Goal: Task Accomplishment & Management: Use online tool/utility

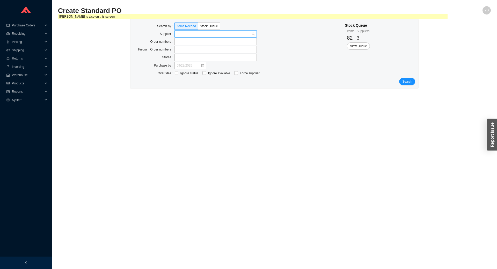
click at [190, 35] on input "search" at bounding box center [214, 34] width 75 height 7
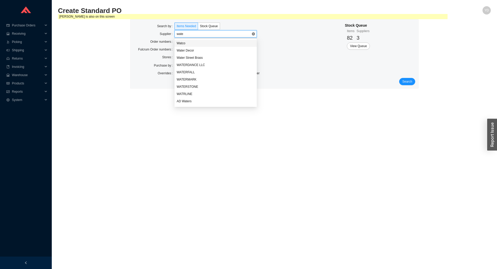
type input "water"
click at [190, 74] on div "WATERMARK" at bounding box center [216, 72] width 78 height 5
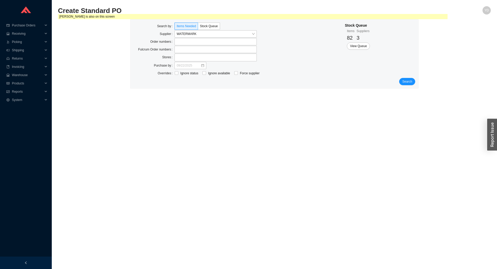
click at [409, 77] on div "Stock Queue Items 82 Suppliers 3 View Queue" at bounding box center [380, 50] width 70 height 55
click at [408, 81] on span "Search" at bounding box center [407, 81] width 10 height 5
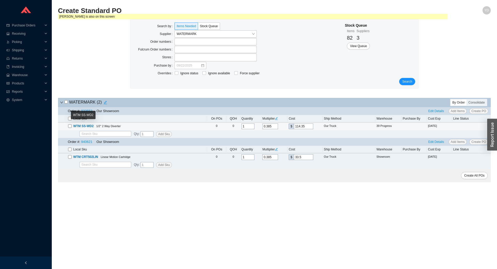
click at [88, 128] on span "WTM SS-WD2" at bounding box center [83, 126] width 20 height 4
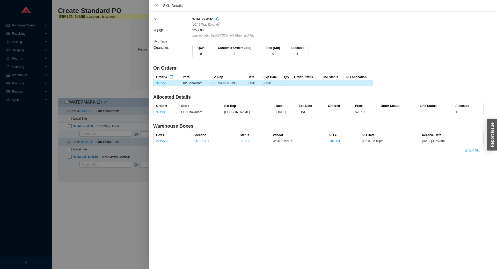
click at [160, 113] on link "931985" at bounding box center [161, 112] width 10 height 4
click at [134, 88] on div at bounding box center [248, 134] width 497 height 269
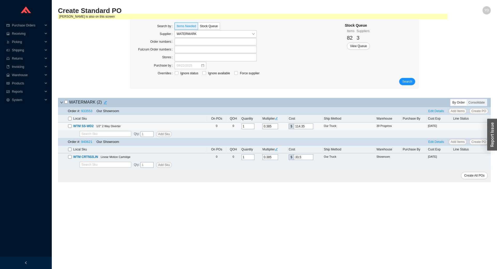
click at [73, 148] on div "Local Sku" at bounding box center [137, 149] width 138 height 5
click at [70, 150] on input "checkbox" at bounding box center [70, 150] width 4 height 4
checkbox input "true"
click at [480, 141] on span "Create PO" at bounding box center [479, 141] width 15 height 5
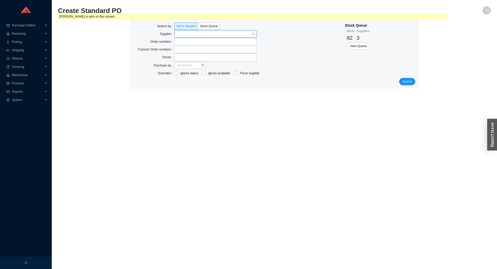
click at [192, 35] on input "search" at bounding box center [214, 34] width 75 height 7
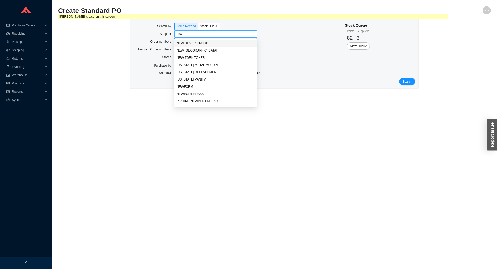
type input "newp"
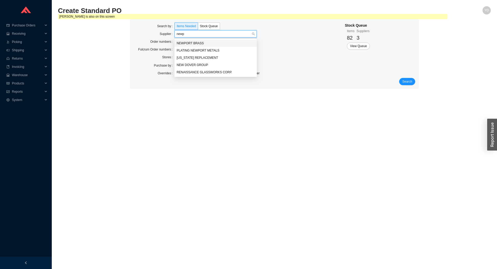
click at [197, 42] on div "NEWPORT BRASS" at bounding box center [216, 43] width 78 height 5
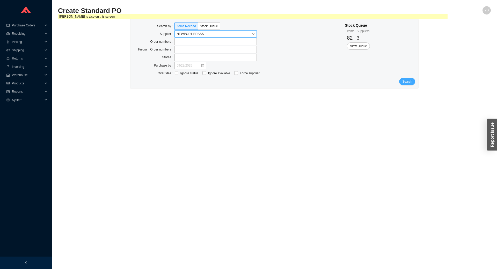
click at [407, 81] on span "Search" at bounding box center [407, 81] width 10 height 5
